Goal: Task Accomplishment & Management: Manage account settings

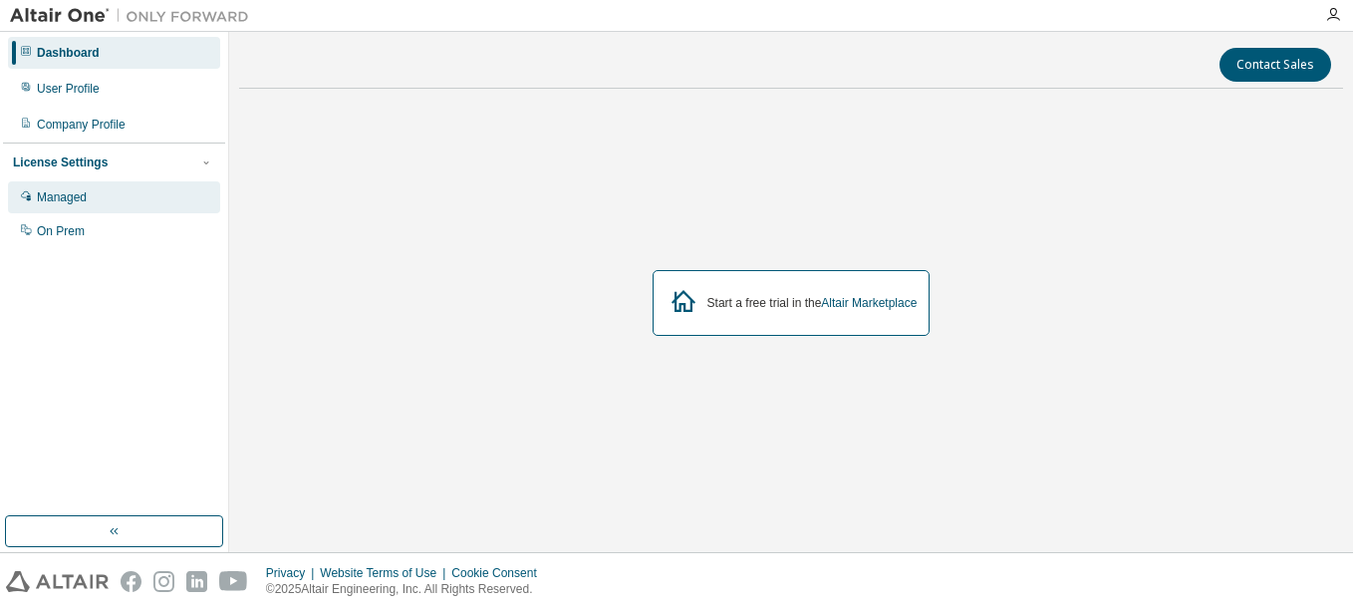
click at [177, 195] on div "Managed" at bounding box center [114, 197] width 212 height 32
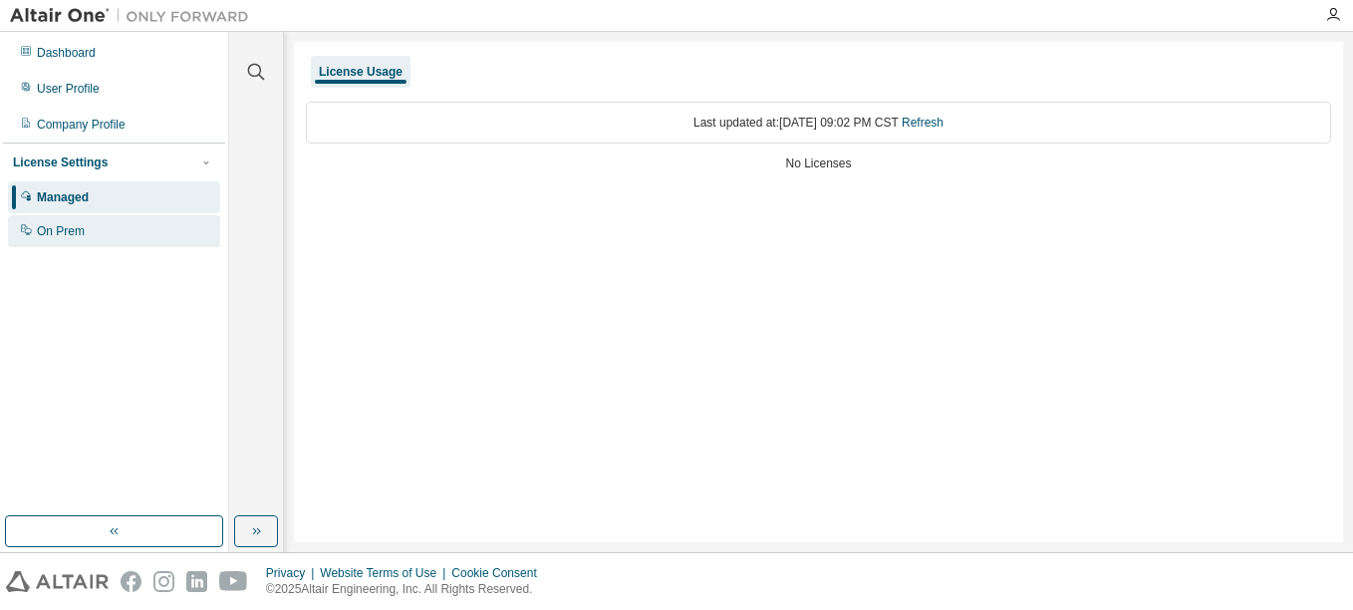
click at [156, 223] on div "On Prem" at bounding box center [114, 231] width 212 height 32
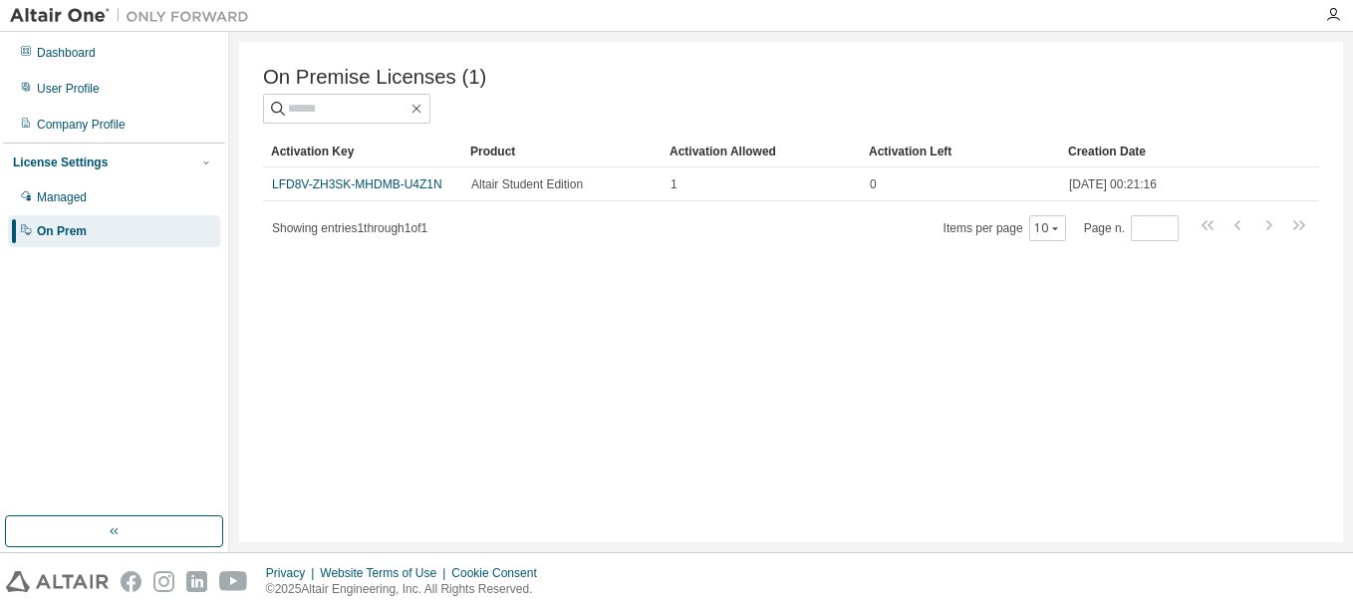
drag, startPoint x: 429, startPoint y: 188, endPoint x: 302, endPoint y: 214, distance: 130.2
click at [302, 214] on div "Activation Key Product Activation Allowed Activation Left Creation Date LFD8V-Z…" at bounding box center [791, 189] width 1056 height 107
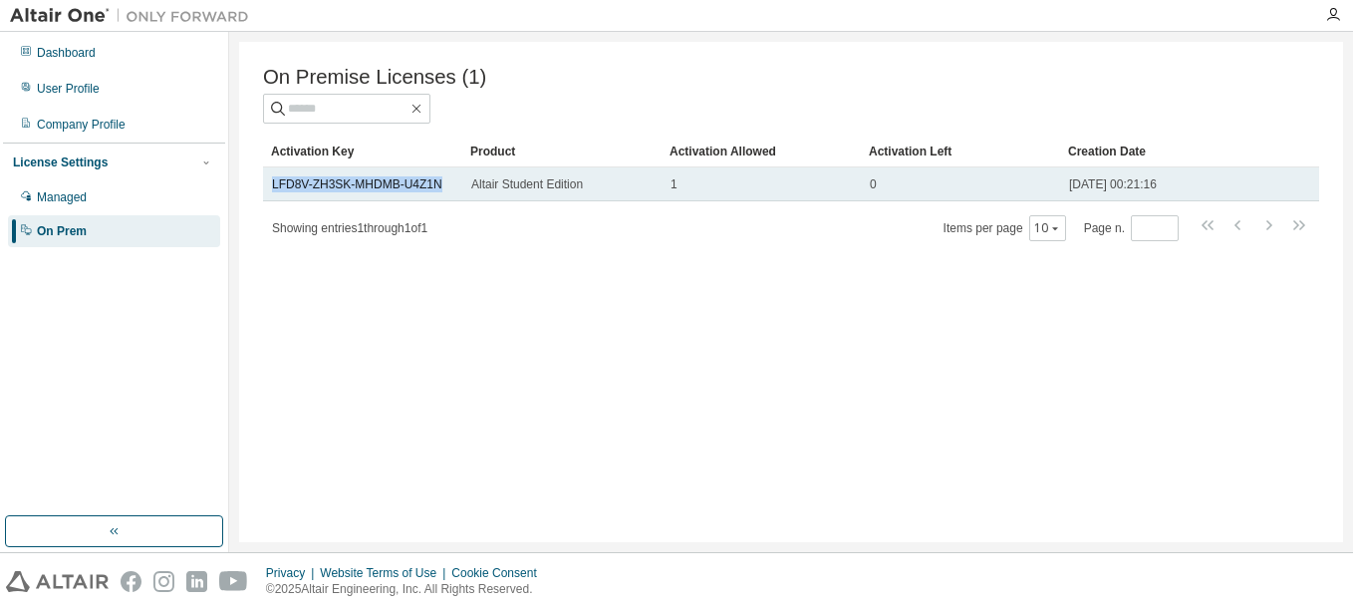
drag, startPoint x: 267, startPoint y: 192, endPoint x: 443, endPoint y: 195, distance: 176.4
click at [443, 195] on td "LFD8V-ZH3SK-MHDMB-U4Z1N" at bounding box center [362, 184] width 199 height 34
copy link "LFD8V-ZH3SK-MHDMB-U4Z1N"
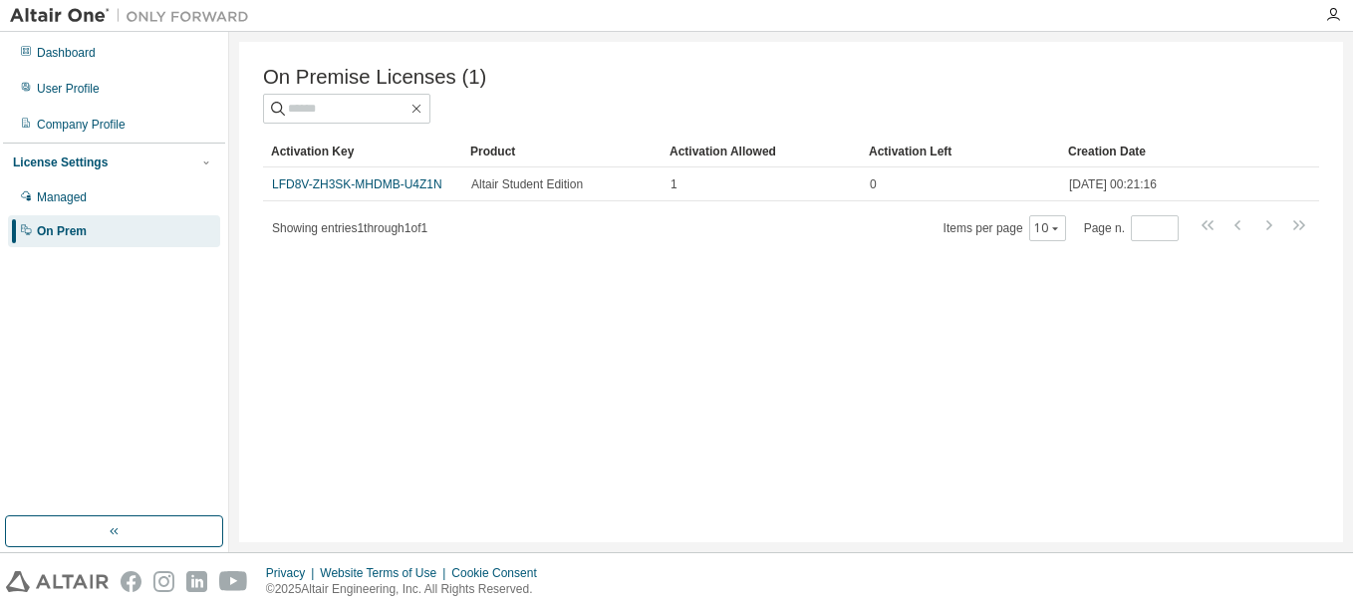
click at [440, 261] on div "On Premise Licenses (1) Clear Load Save Save As Field Operator Value Select fil…" at bounding box center [791, 292] width 1104 height 500
drag, startPoint x: 402, startPoint y: 189, endPoint x: 220, endPoint y: 359, distance: 248.2
click at [220, 359] on div "Dashboard User Profile Company Profile License Settings Managed On Prem" at bounding box center [114, 274] width 222 height 478
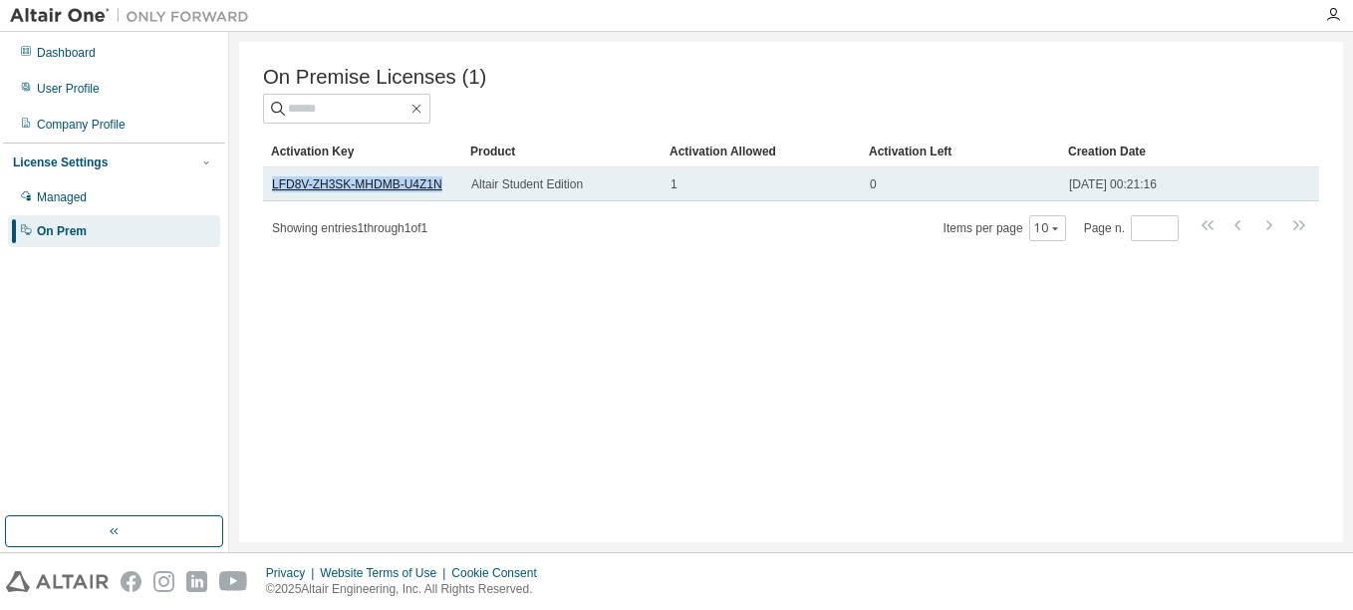
drag, startPoint x: 277, startPoint y: 185, endPoint x: 436, endPoint y: 193, distance: 159.6
click at [436, 191] on link "LFD8V-ZH3SK-MHDMB-U4Z1N" at bounding box center [357, 184] width 170 height 14
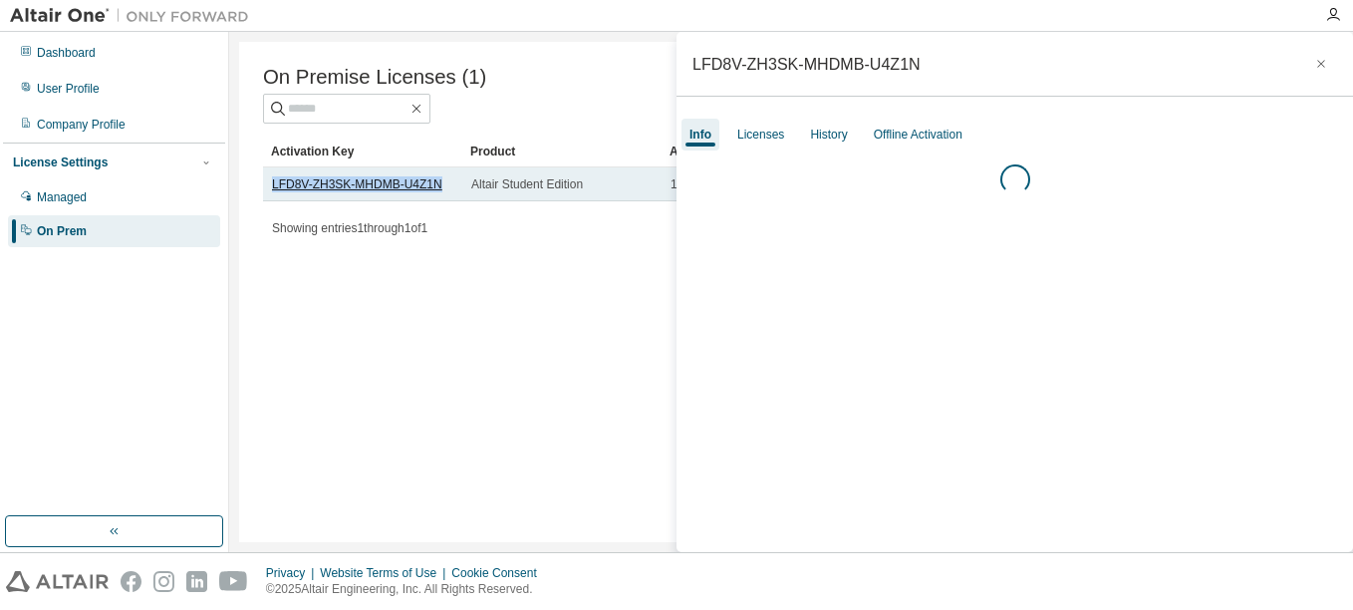
copy link "LFD8V-ZH3SK-MHDMB-U4Z1N"
